Goal: Task Accomplishment & Management: Use online tool/utility

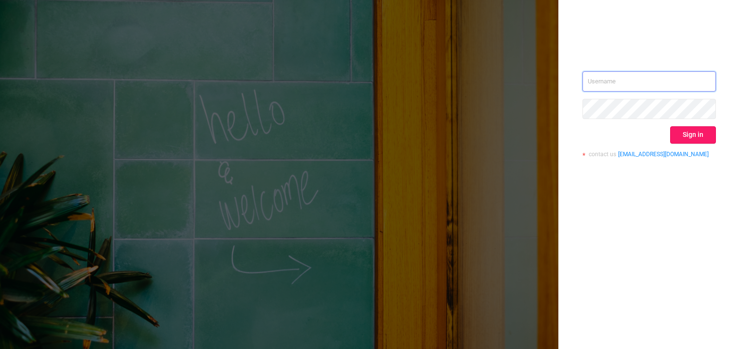
type input "[PERSON_NAME][EMAIL_ADDRESS][DOMAIN_NAME]"
click at [699, 139] on button "Sign in" at bounding box center [693, 134] width 46 height 17
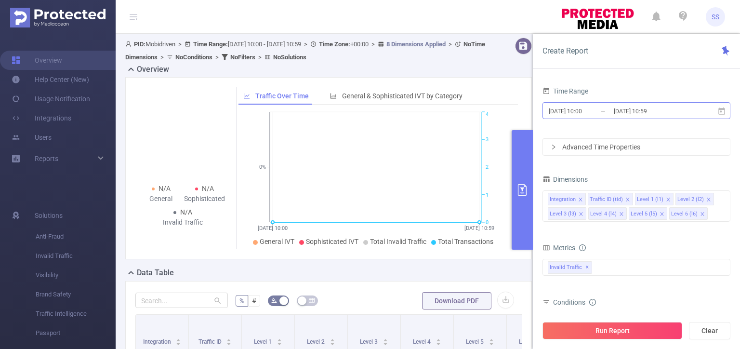
click at [627, 112] on input "[DATE] 10:59" at bounding box center [652, 111] width 78 height 13
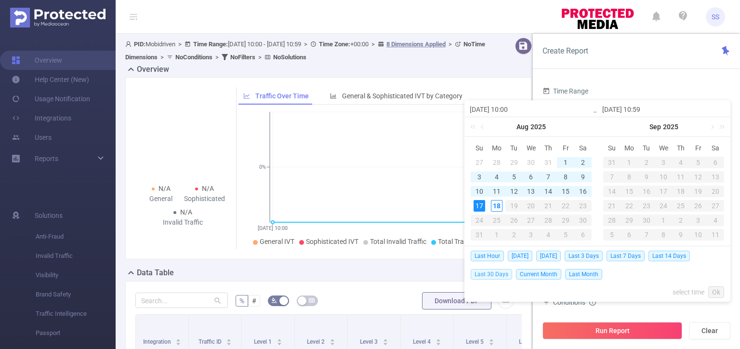
click at [498, 275] on span "Last 30 Days" at bounding box center [491, 274] width 41 height 11
type input "[DATE] 00:00"
type input "[DATE] 23:59"
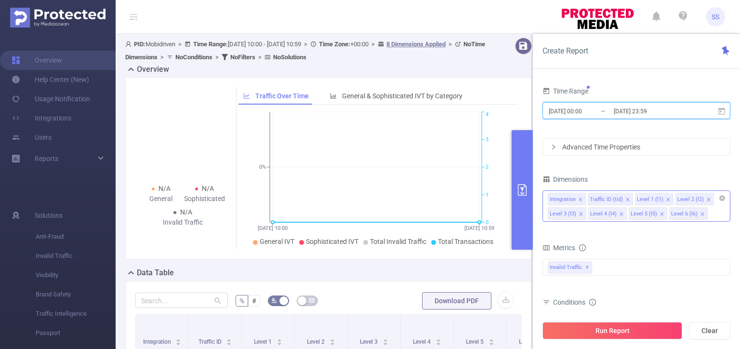
click at [581, 201] on icon "icon: close" at bounding box center [580, 200] width 5 height 6
click at [627, 200] on icon "icon: close" at bounding box center [628, 199] width 5 height 5
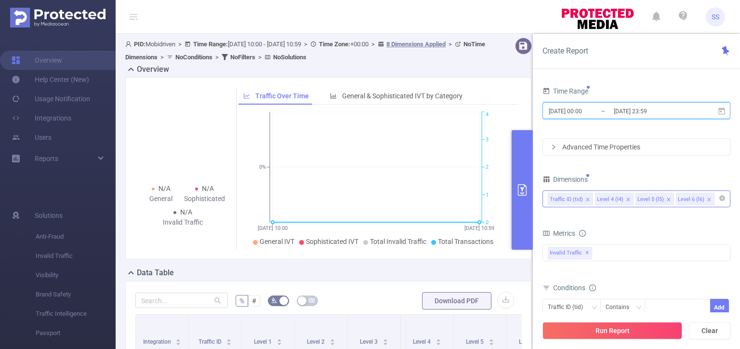
click at [627, 200] on icon "icon: close" at bounding box center [628, 199] width 5 height 5
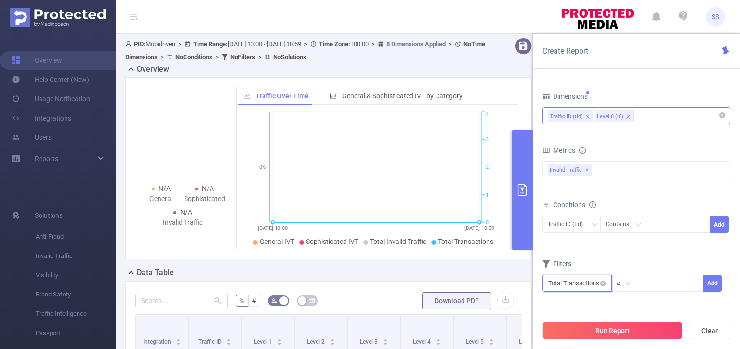
click at [568, 288] on input "text" at bounding box center [577, 283] width 69 height 17
click at [568, 287] on input "text" at bounding box center [577, 283] width 69 height 17
click at [588, 167] on span "Invalid Traffic ✕" at bounding box center [570, 170] width 44 height 13
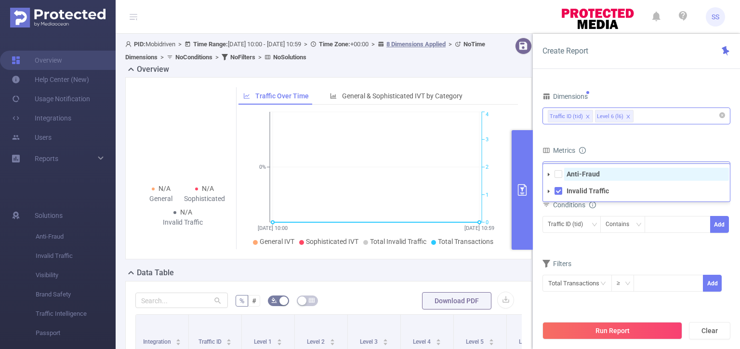
click at [588, 172] on strong "Anti-Fraud" at bounding box center [583, 174] width 33 height 8
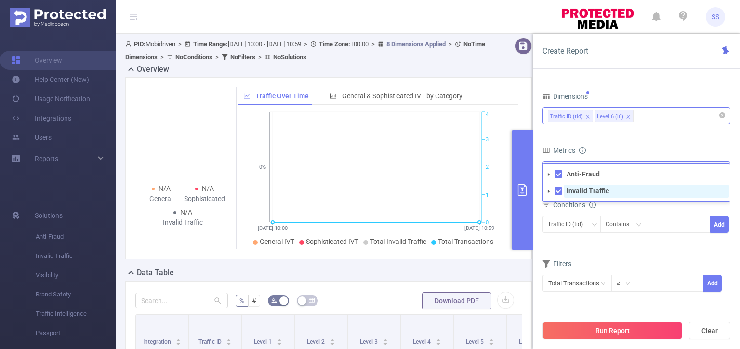
click at [578, 193] on strong "Invalid Traffic" at bounding box center [588, 191] width 42 height 8
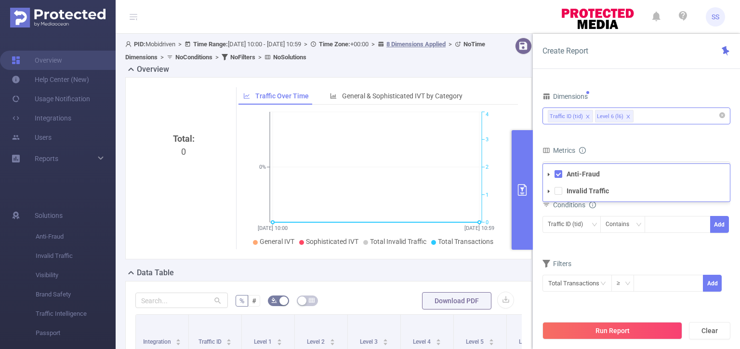
click at [616, 148] on div "Metrics" at bounding box center [637, 152] width 188 height 16
click at [573, 227] on div "Traffic ID (tid)" at bounding box center [569, 224] width 42 height 16
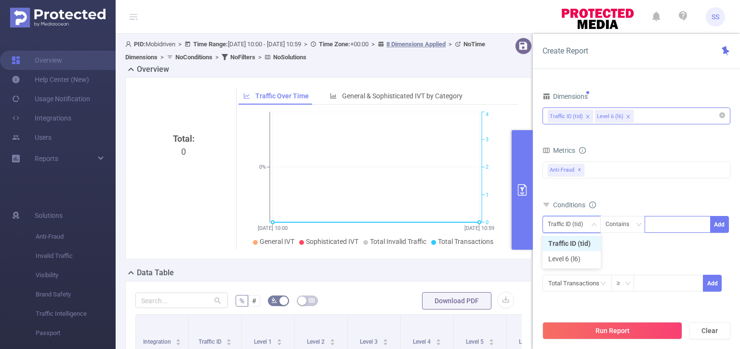
click at [679, 222] on div at bounding box center [677, 224] width 55 height 16
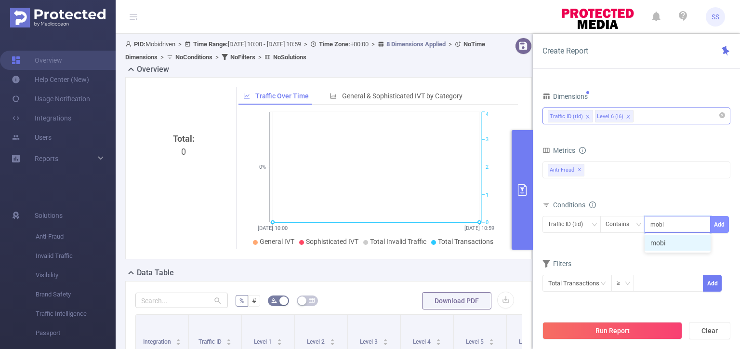
type input "mobi"
click at [719, 226] on button "Add" at bounding box center [719, 224] width 19 height 17
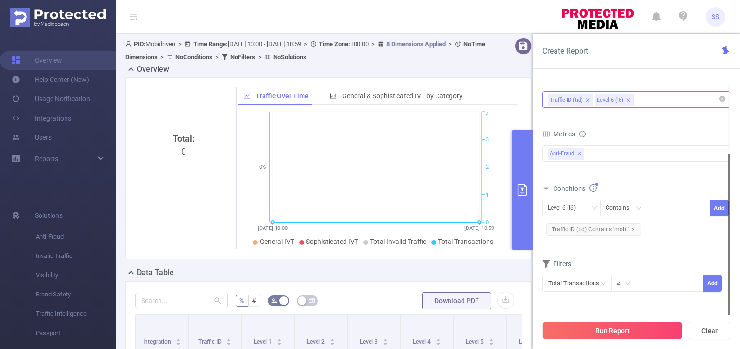
click at [578, 293] on div "Total Transactions ≥ Add" at bounding box center [637, 286] width 188 height 22
click at [578, 282] on input "text" at bounding box center [577, 283] width 69 height 17
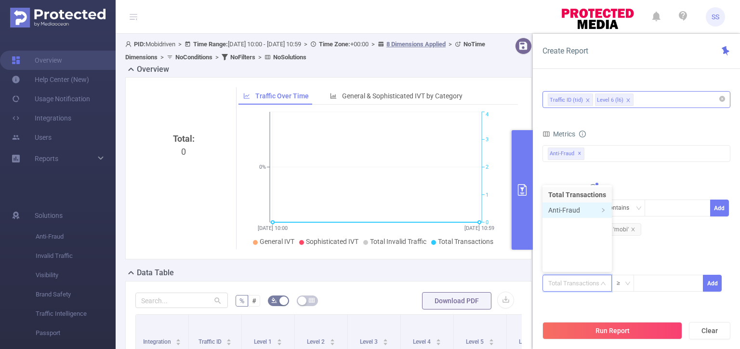
click at [576, 213] on li "Anti-Fraud" at bounding box center [577, 209] width 69 height 15
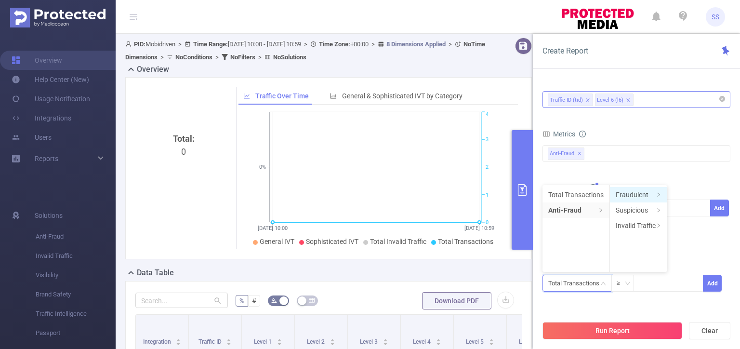
click at [650, 193] on li "Fraudulent" at bounding box center [638, 194] width 57 height 15
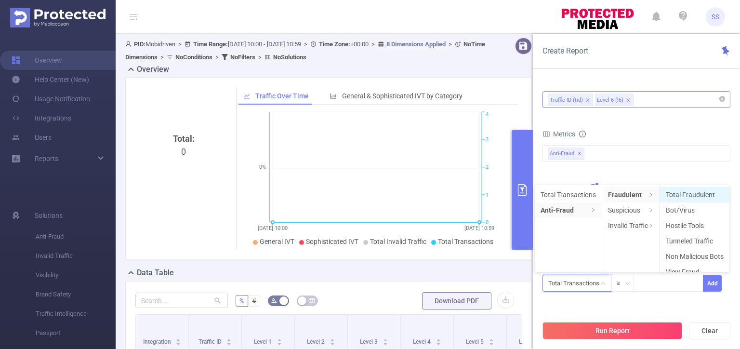
click at [700, 193] on li "Total Fraudulent" at bounding box center [694, 194] width 69 height 15
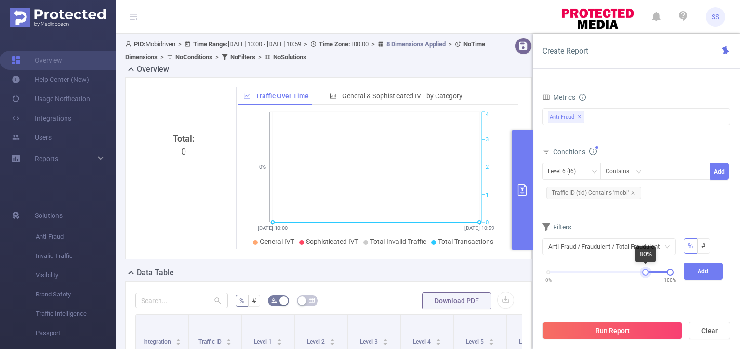
drag, startPoint x: 549, startPoint y: 273, endPoint x: 646, endPoint y: 272, distance: 97.4
click at [646, 272] on div at bounding box center [646, 272] width 7 height 7
click at [708, 273] on button "Add" at bounding box center [704, 271] width 40 height 17
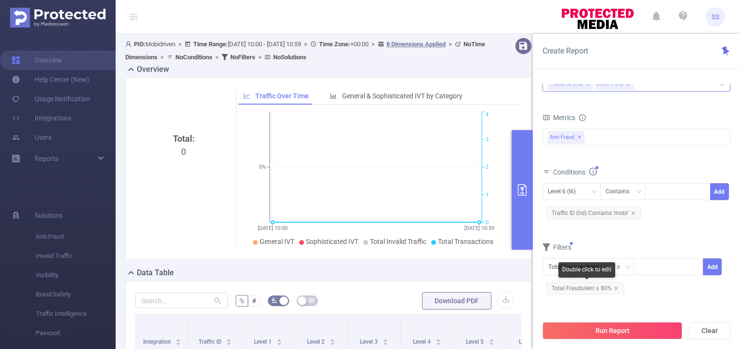
click at [575, 268] on div "Double click to edit" at bounding box center [587, 269] width 57 height 15
click at [551, 262] on input "text" at bounding box center [577, 266] width 69 height 17
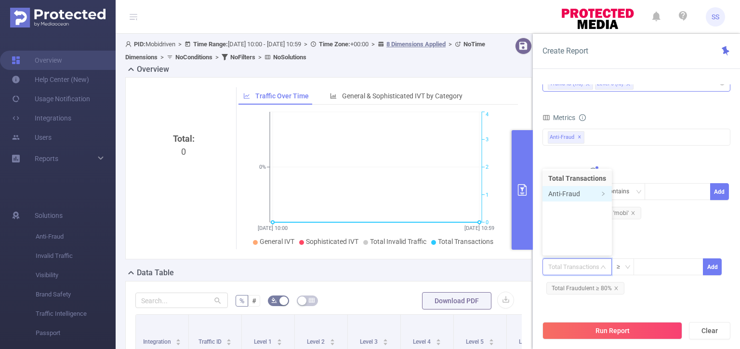
click at [566, 189] on li "Anti-Fraud" at bounding box center [577, 193] width 69 height 15
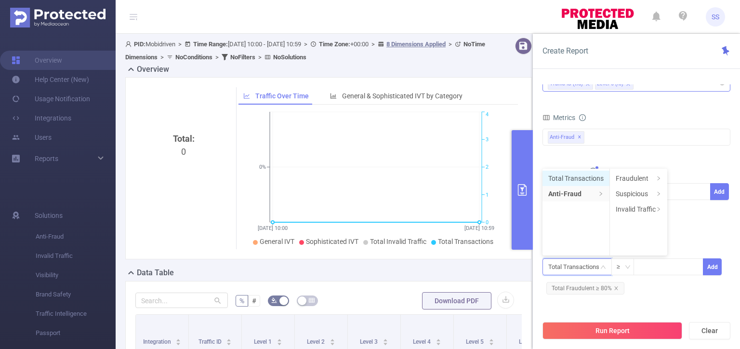
click at [572, 180] on li "Total Transactions" at bounding box center [576, 178] width 67 height 15
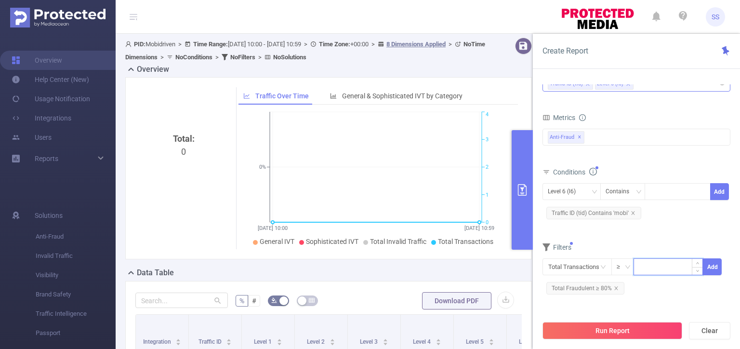
click at [653, 270] on input at bounding box center [668, 266] width 68 height 14
type input "50"
click at [713, 266] on button "Add" at bounding box center [712, 266] width 19 height 17
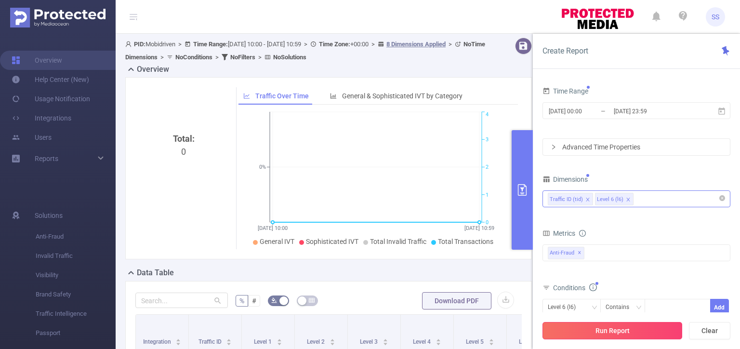
click at [629, 332] on button "Run Report" at bounding box center [613, 330] width 140 height 17
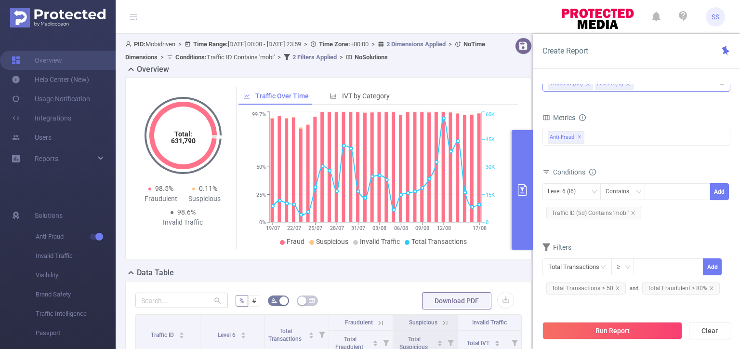
click at [515, 71] on div "Overview" at bounding box center [332, 70] width 415 height 13
click at [523, 174] on button "primary" at bounding box center [522, 190] width 21 height 120
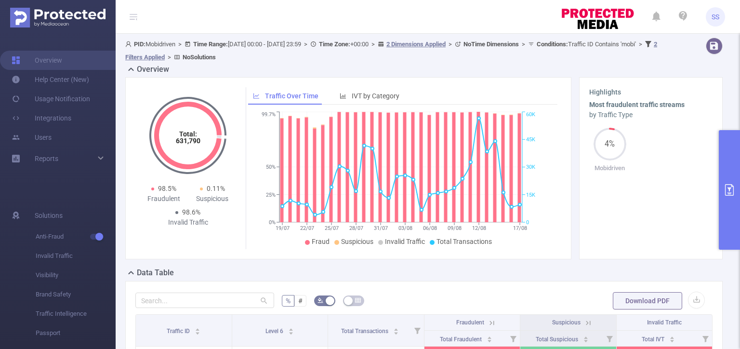
scroll to position [193, 0]
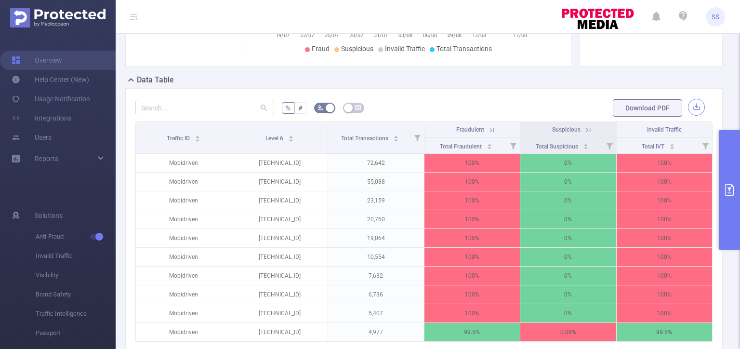
click at [690, 104] on button "button" at bounding box center [696, 107] width 17 height 17
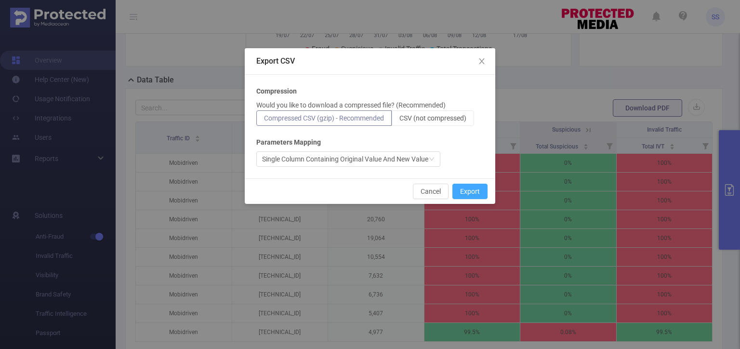
click at [477, 187] on button "Export" at bounding box center [470, 191] width 35 height 15
